Goal: Task Accomplishment & Management: Manage account settings

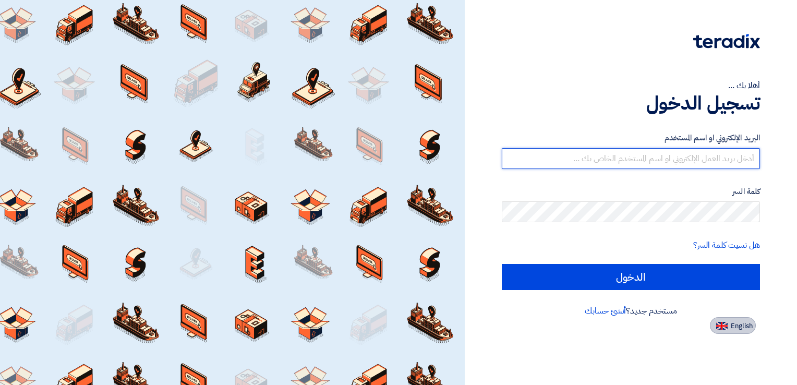
type input "[EMAIL_ADDRESS][DOMAIN_NAME]"
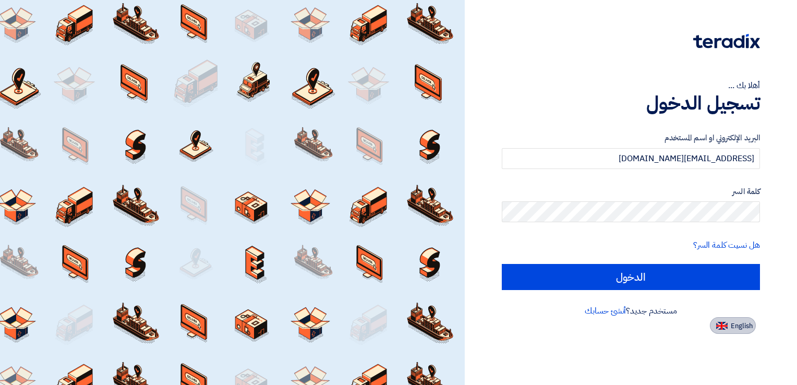
click at [731, 322] on span "English" at bounding box center [742, 325] width 22 height 7
type input "Sign in"
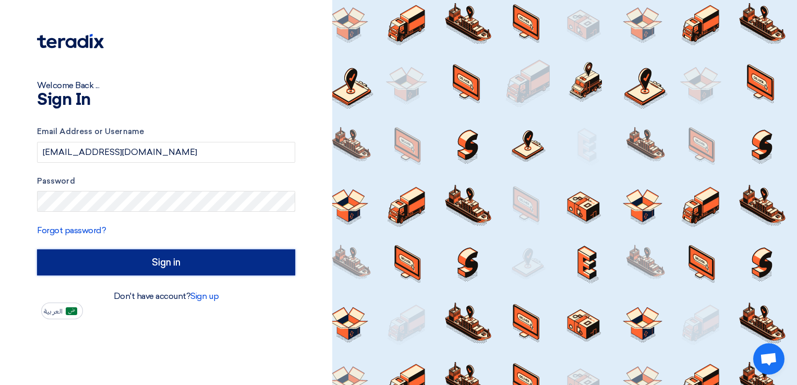
click at [221, 259] on input "Sign in" at bounding box center [166, 262] width 258 height 26
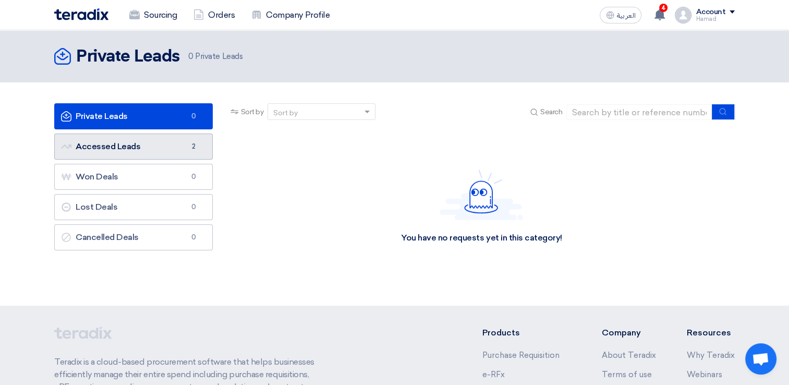
click at [165, 150] on link "Accessed Leads Accessed Leads 2" at bounding box center [133, 147] width 159 height 26
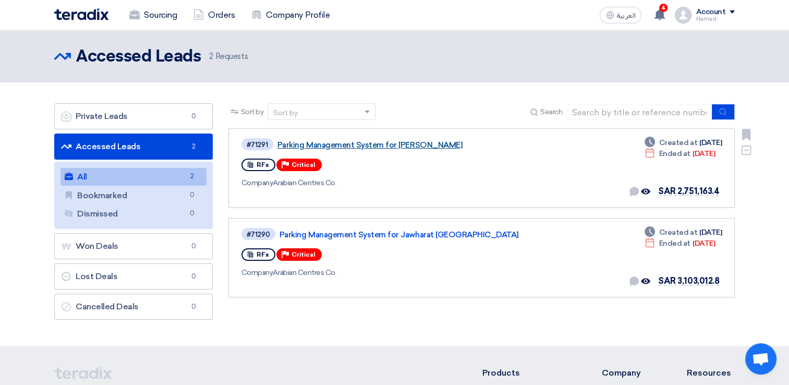
click at [358, 141] on link "Parking Management System for [PERSON_NAME]" at bounding box center [408, 144] width 261 height 9
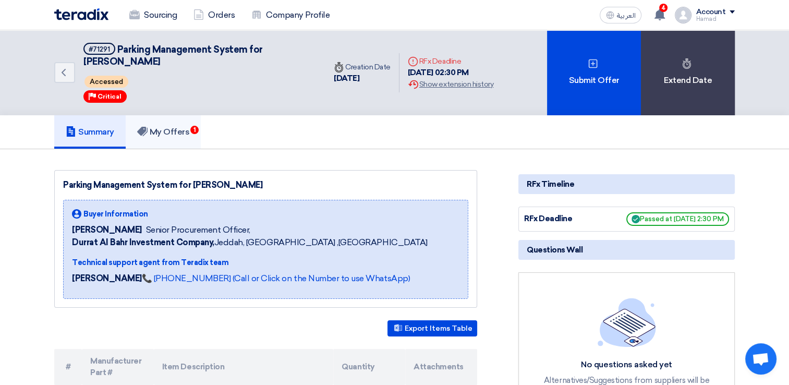
click at [171, 135] on h5 "My Offers 1" at bounding box center [163, 132] width 53 height 10
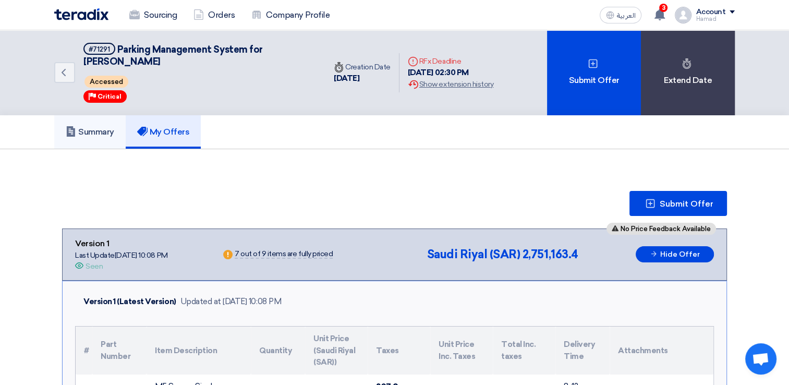
click at [98, 141] on link "Summary" at bounding box center [89, 131] width 71 height 33
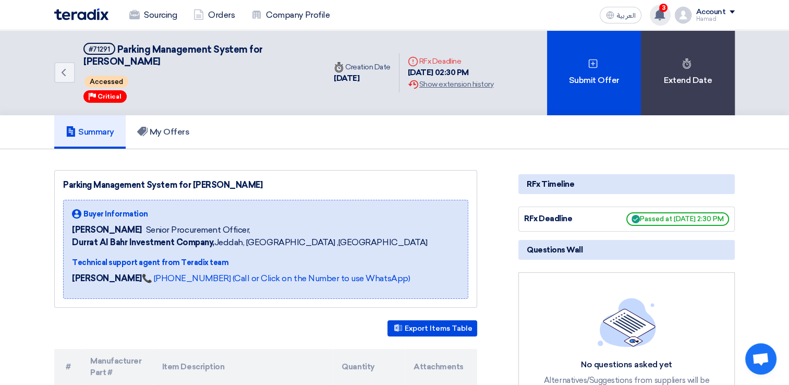
click at [666, 14] on icon at bounding box center [659, 14] width 11 height 11
